Goal: Task Accomplishment & Management: Manage account settings

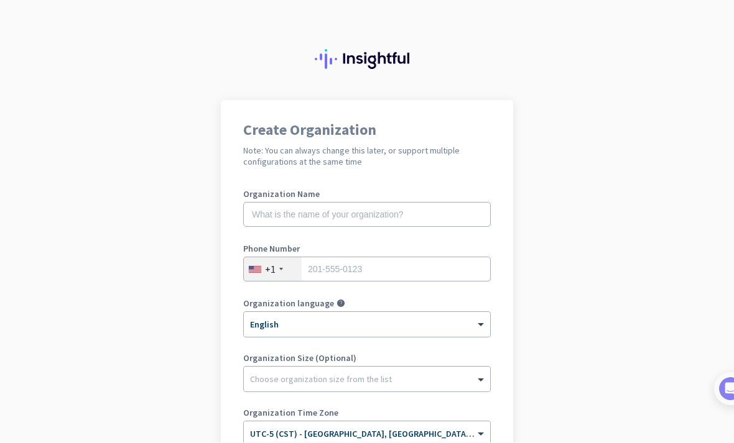
scroll to position [39, 0]
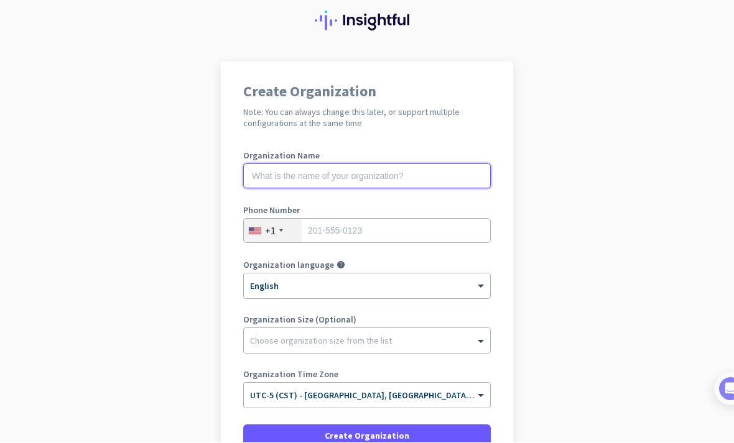
click at [433, 185] on input "text" at bounding box center [366, 176] width 247 height 25
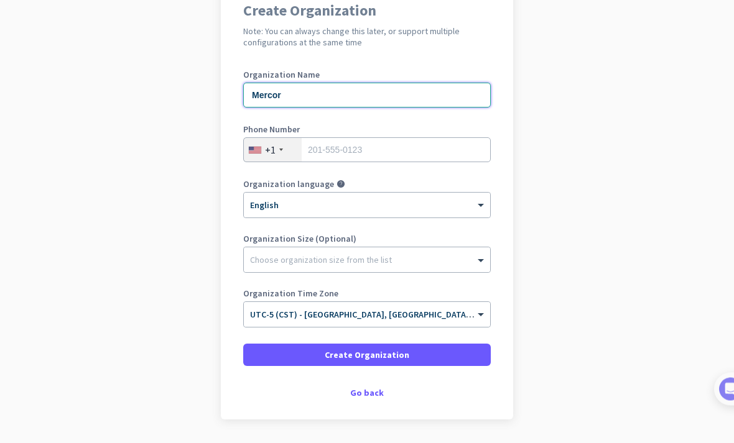
scroll to position [118, 0]
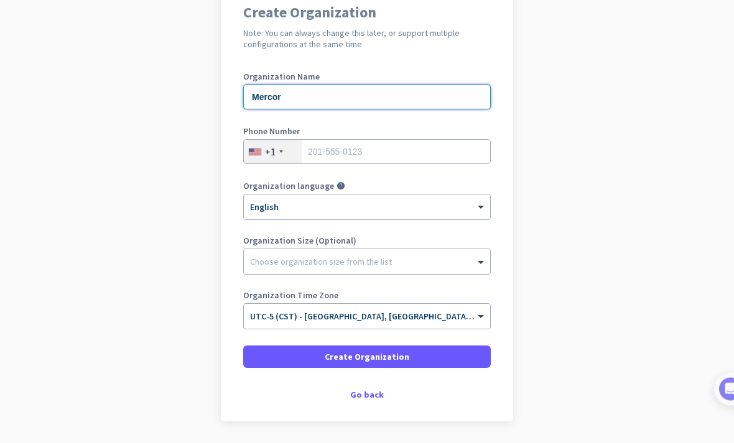
type input "Mercor"
click at [407, 155] on input "tel" at bounding box center [366, 152] width 247 height 25
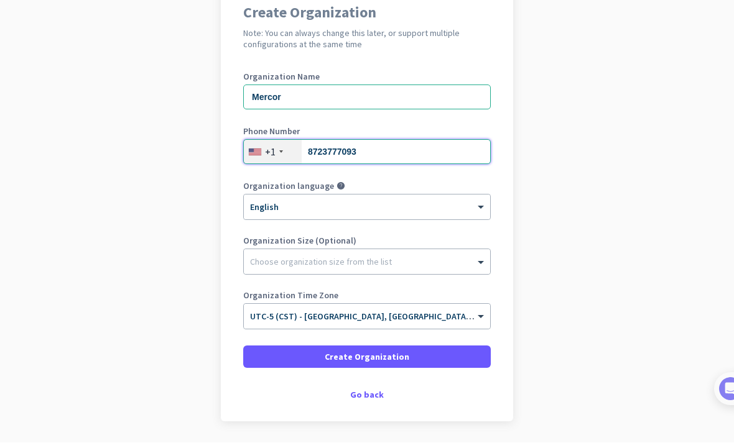
type input "8723777093"
click at [468, 266] on div "Choose organization size from the list" at bounding box center [359, 262] width 231 height 11
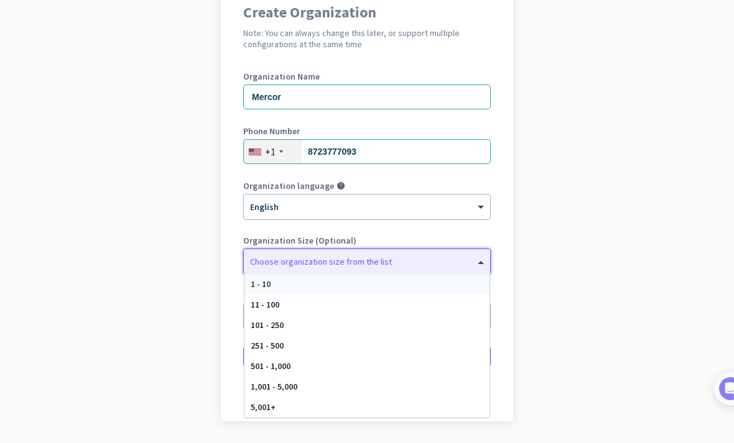
click at [583, 240] on app-onboarding-organization "Create Organization Note: You can always change this later, or support multiple…" at bounding box center [367, 233] width 734 height 501
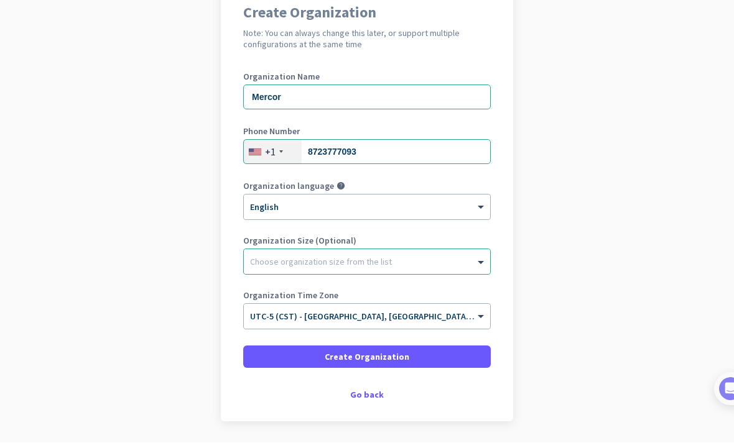
click at [444, 357] on span at bounding box center [366, 358] width 247 height 30
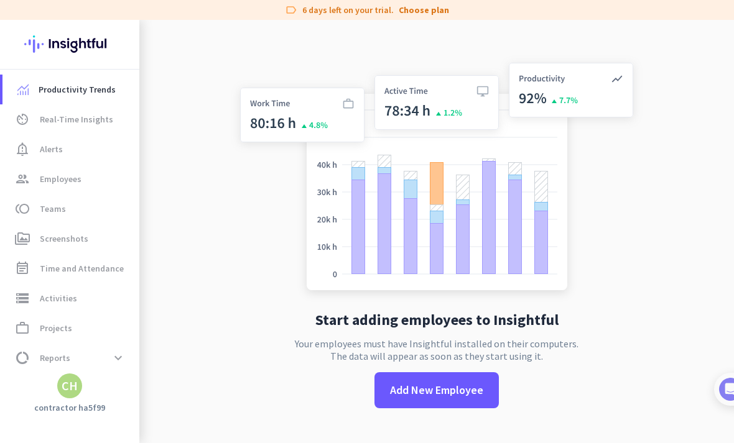
click at [420, 9] on link "Choose plan" at bounding box center [424, 10] width 50 height 12
click at [422, 15] on link "Choose plan" at bounding box center [424, 10] width 50 height 12
click at [62, 397] on app-letter-avatar "CH" at bounding box center [69, 386] width 25 height 25
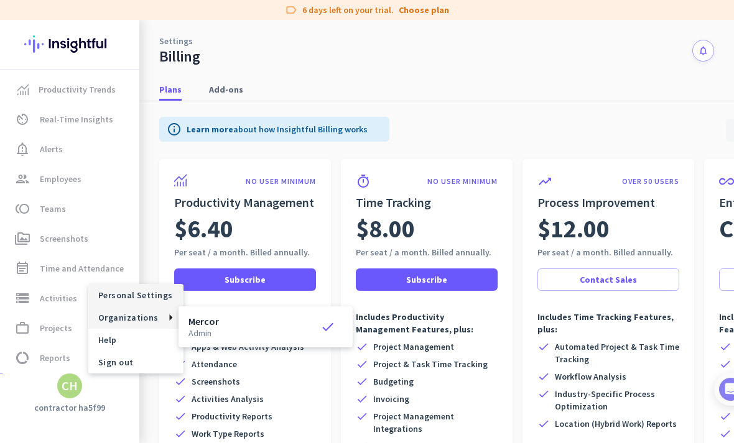
click at [76, 387] on div at bounding box center [367, 221] width 734 height 443
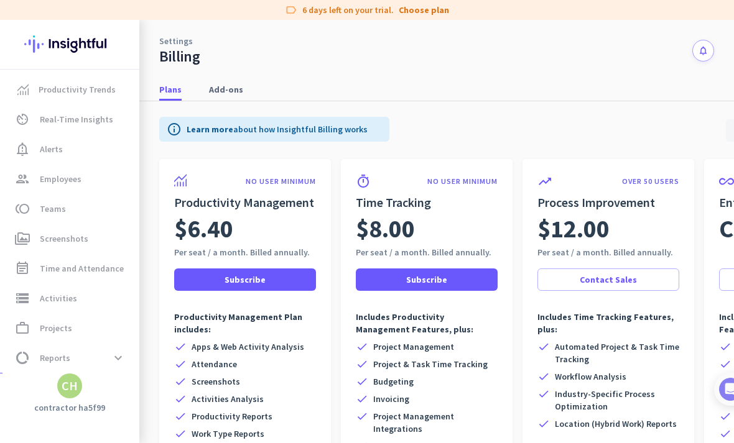
click at [72, 389] on div "CH" at bounding box center [70, 386] width 16 height 12
click at [155, 299] on span "Personal Settings" at bounding box center [135, 295] width 75 height 11
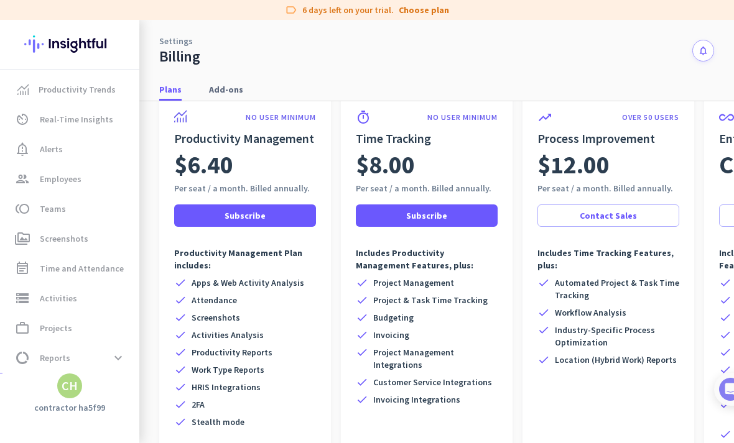
scroll to position [64, 0]
click at [41, 187] on link "group Employees" at bounding box center [70, 179] width 137 height 30
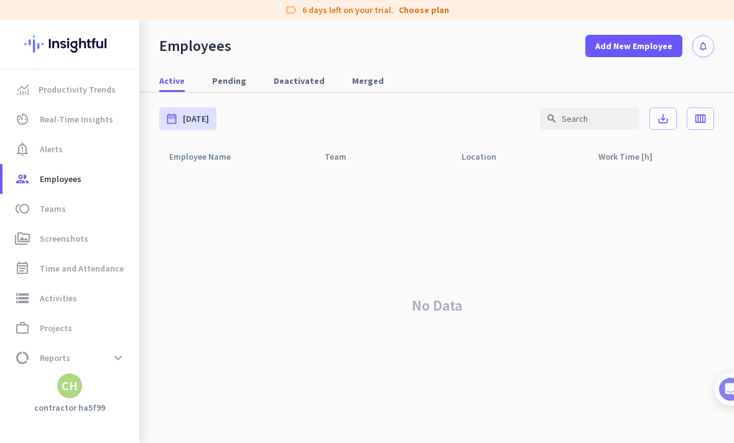
click at [62, 392] on div "CH" at bounding box center [70, 386] width 16 height 12
click at [105, 341] on span "Help" at bounding box center [135, 340] width 75 height 11
click at [42, 272] on span "Time and Attendance" at bounding box center [82, 268] width 84 height 15
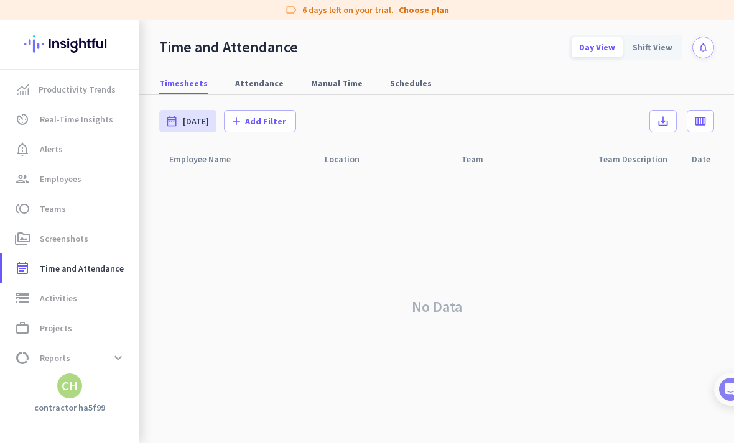
click at [235, 90] on span "Attendance" at bounding box center [259, 83] width 48 height 22
type input "[DATE] - [DATE]"
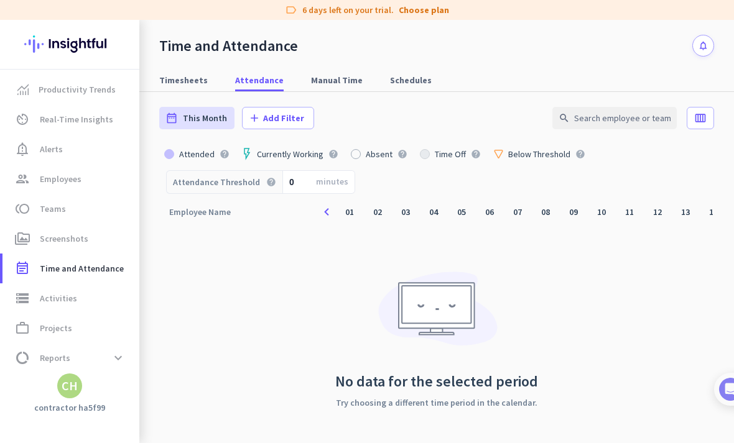
click at [75, 392] on div "CH" at bounding box center [70, 386] width 16 height 12
click at [106, 360] on span "Sign out" at bounding box center [135, 362] width 75 height 11
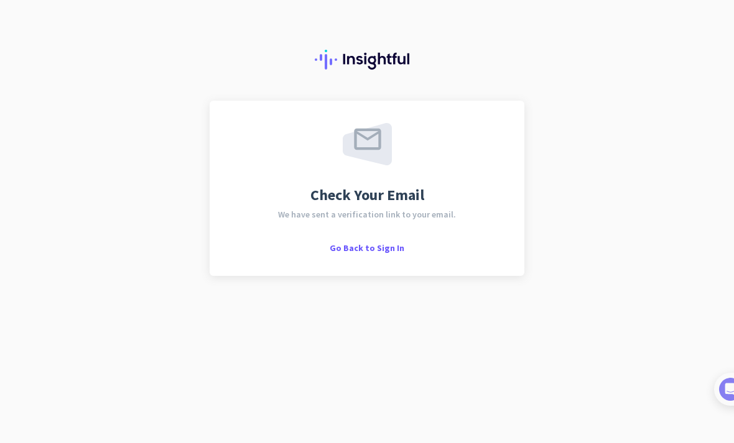
scroll to position [41, 0]
click at [369, 241] on div "Go Back to Sign In" at bounding box center [367, 247] width 75 height 12
